Goal: Browse casually

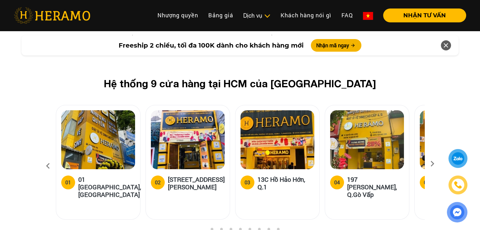
scroll to position [2397, 0]
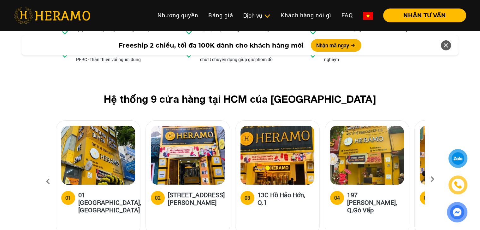
click at [87, 126] on img at bounding box center [98, 155] width 74 height 59
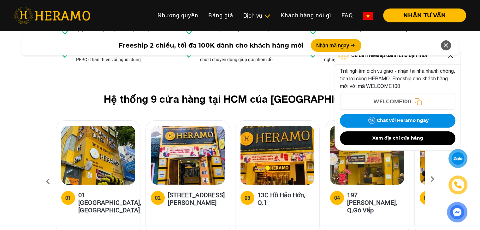
click at [87, 126] on img at bounding box center [98, 155] width 74 height 59
drag, startPoint x: 193, startPoint y: 86, endPoint x: 168, endPoint y: 185, distance: 102.4
click at [447, 45] on icon at bounding box center [446, 45] width 8 height 11
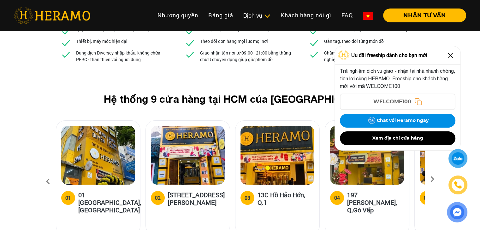
click at [450, 55] on img at bounding box center [450, 55] width 10 height 10
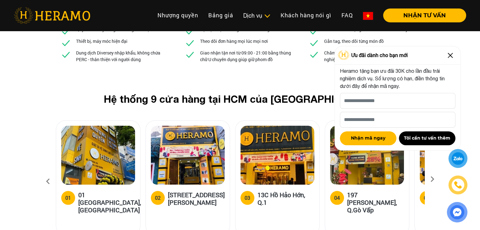
click at [449, 60] on img at bounding box center [450, 55] width 10 height 10
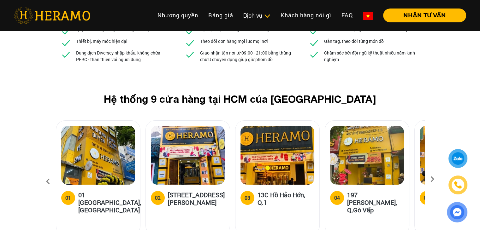
click at [430, 179] on icon at bounding box center [431, 181] width 11 height 4
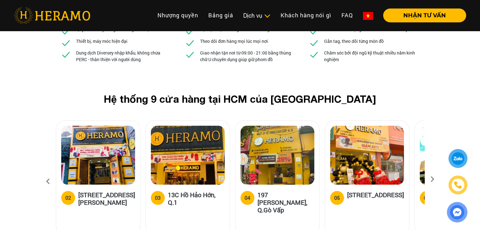
click at [430, 179] on icon at bounding box center [431, 181] width 11 height 4
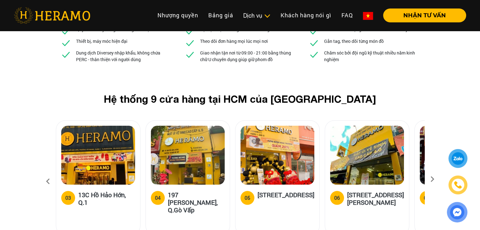
click at [432, 179] on icon at bounding box center [431, 181] width 11 height 4
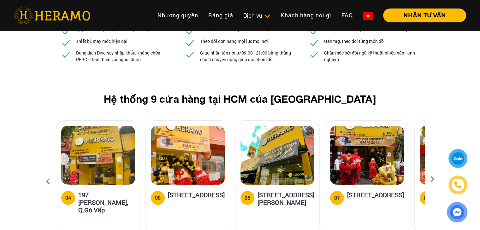
click at [432, 179] on icon at bounding box center [431, 181] width 11 height 4
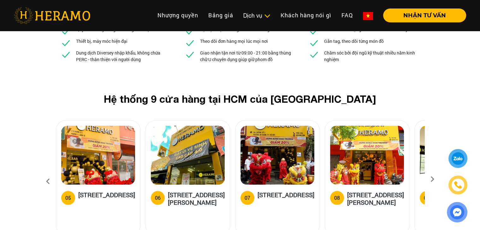
drag, startPoint x: 198, startPoint y: 89, endPoint x: 172, endPoint y: 185, distance: 99.6
click at [435, 179] on icon at bounding box center [431, 181] width 11 height 4
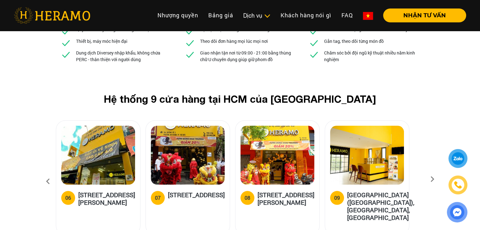
click at [48, 173] on icon at bounding box center [47, 181] width 11 height 17
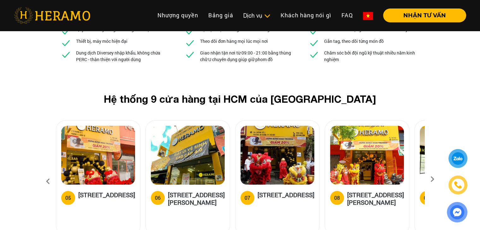
drag, startPoint x: 387, startPoint y: 83, endPoint x: 347, endPoint y: 84, distance: 40.4
click at [347, 126] on img at bounding box center [367, 155] width 74 height 59
click at [431, 179] on icon at bounding box center [431, 181] width 11 height 4
